Goal: Information Seeking & Learning: Learn about a topic

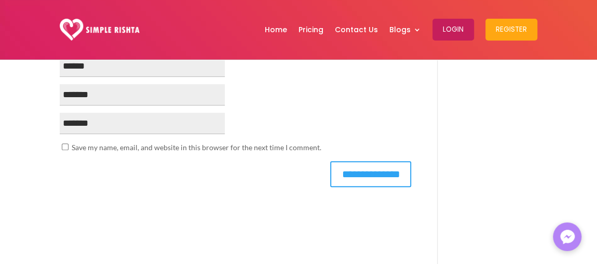
scroll to position [2121, 0]
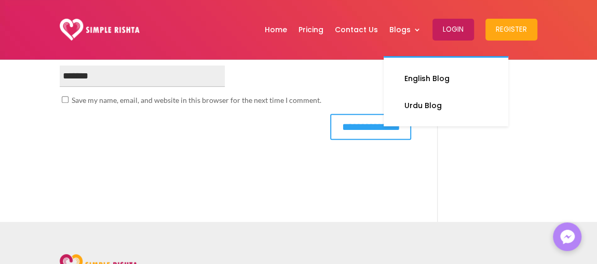
click at [405, 117] on ul "English Blog Urdu Blog" at bounding box center [445, 91] width 124 height 70
click at [411, 107] on link "Urdu Blog" at bounding box center [446, 105] width 104 height 21
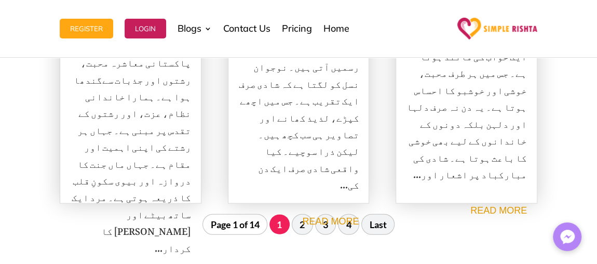
scroll to position [1320, 0]
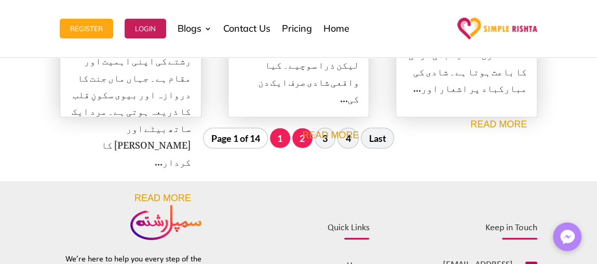
click at [307, 128] on link "2" at bounding box center [302, 138] width 20 height 20
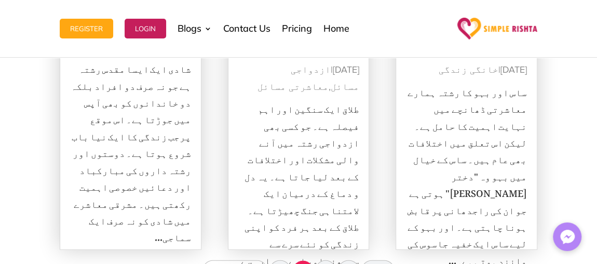
scroll to position [1294, 0]
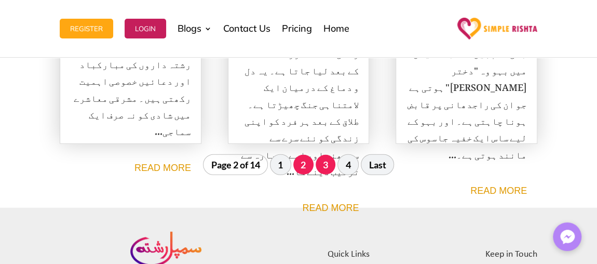
click at [321, 155] on link "3" at bounding box center [325, 165] width 20 height 20
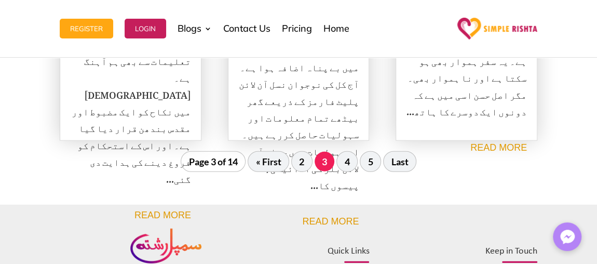
scroll to position [1341, 0]
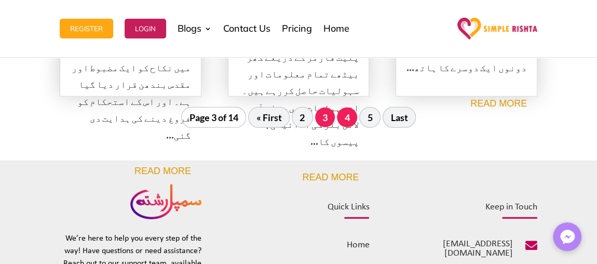
click at [349, 107] on link "4" at bounding box center [347, 117] width 20 height 20
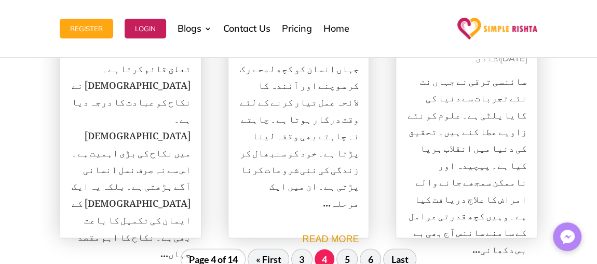
scroll to position [1246, 0]
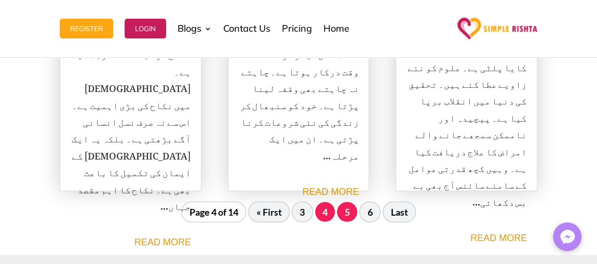
click at [345, 202] on link "5" at bounding box center [347, 212] width 20 height 20
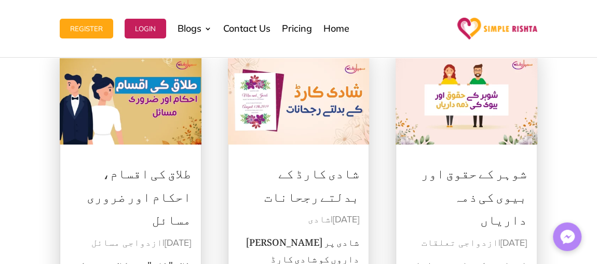
scroll to position [209, 0]
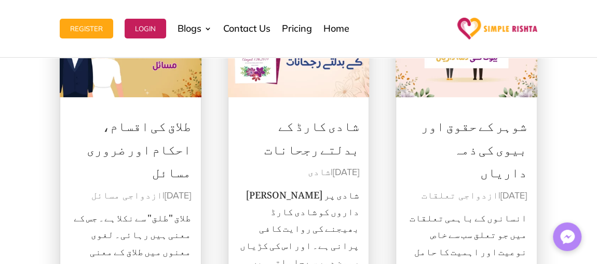
click at [503, 106] on link "شوہر کے حقوق اور بیوی کی ذمہ داریاں" at bounding box center [474, 145] width 106 height 79
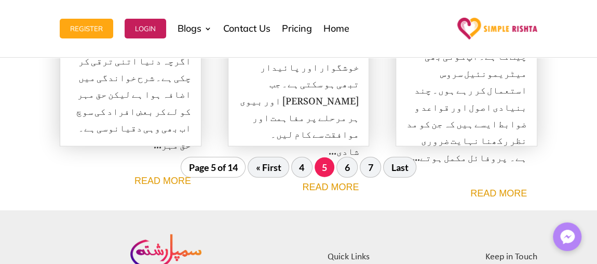
scroll to position [1294, 0]
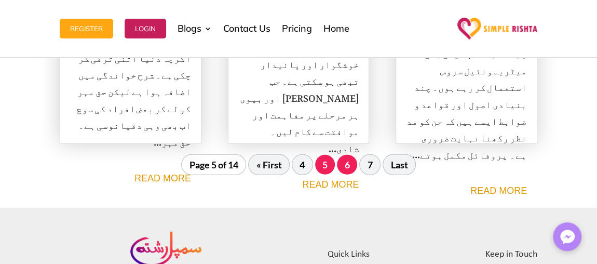
click at [347, 155] on link "6" at bounding box center [347, 165] width 20 height 20
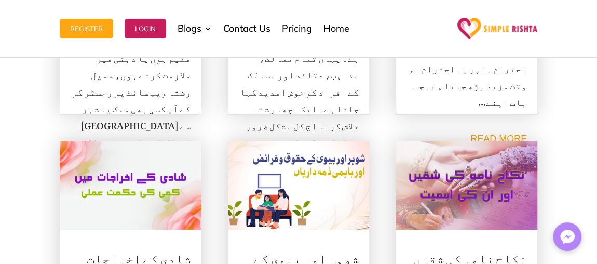
scroll to position [539, 0]
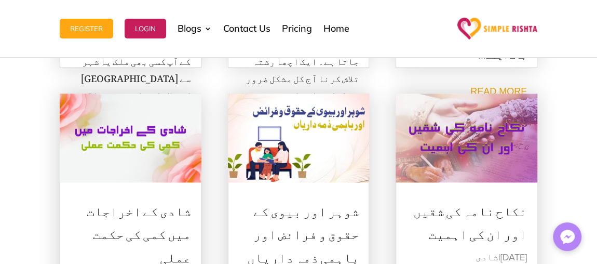
click at [328, 191] on link "شوہر اور بیوی کے حقوق و فرائض اور باہمی ذمہ داریاں" at bounding box center [302, 230] width 112 height 79
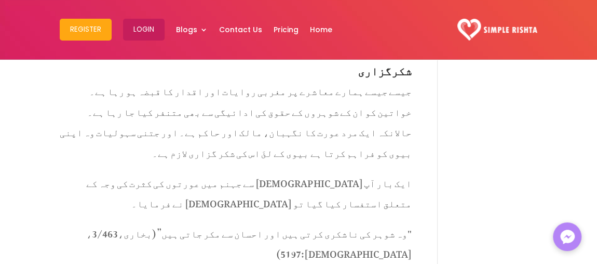
scroll to position [2216, 0]
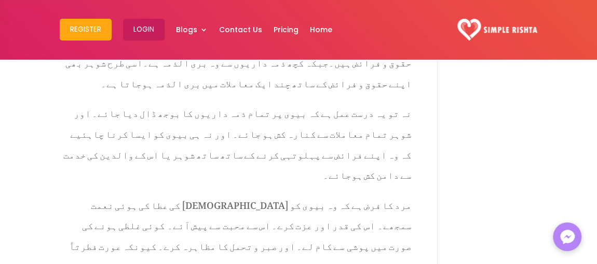
scroll to position [2697, 0]
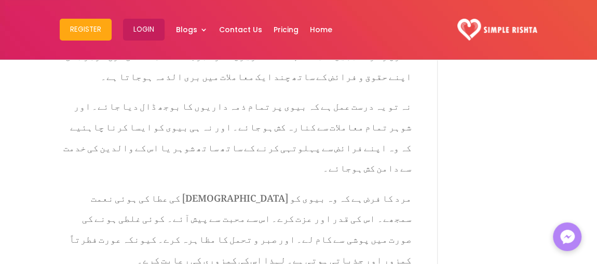
scroll to position [2689, 0]
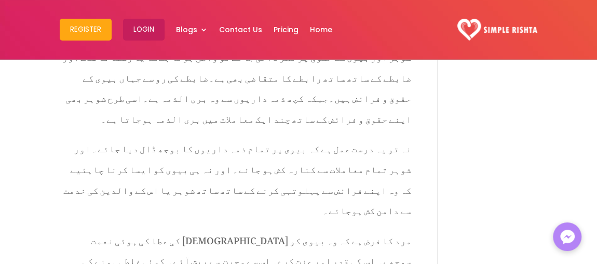
scroll to position [2548, 0]
